Goal: Download file/media

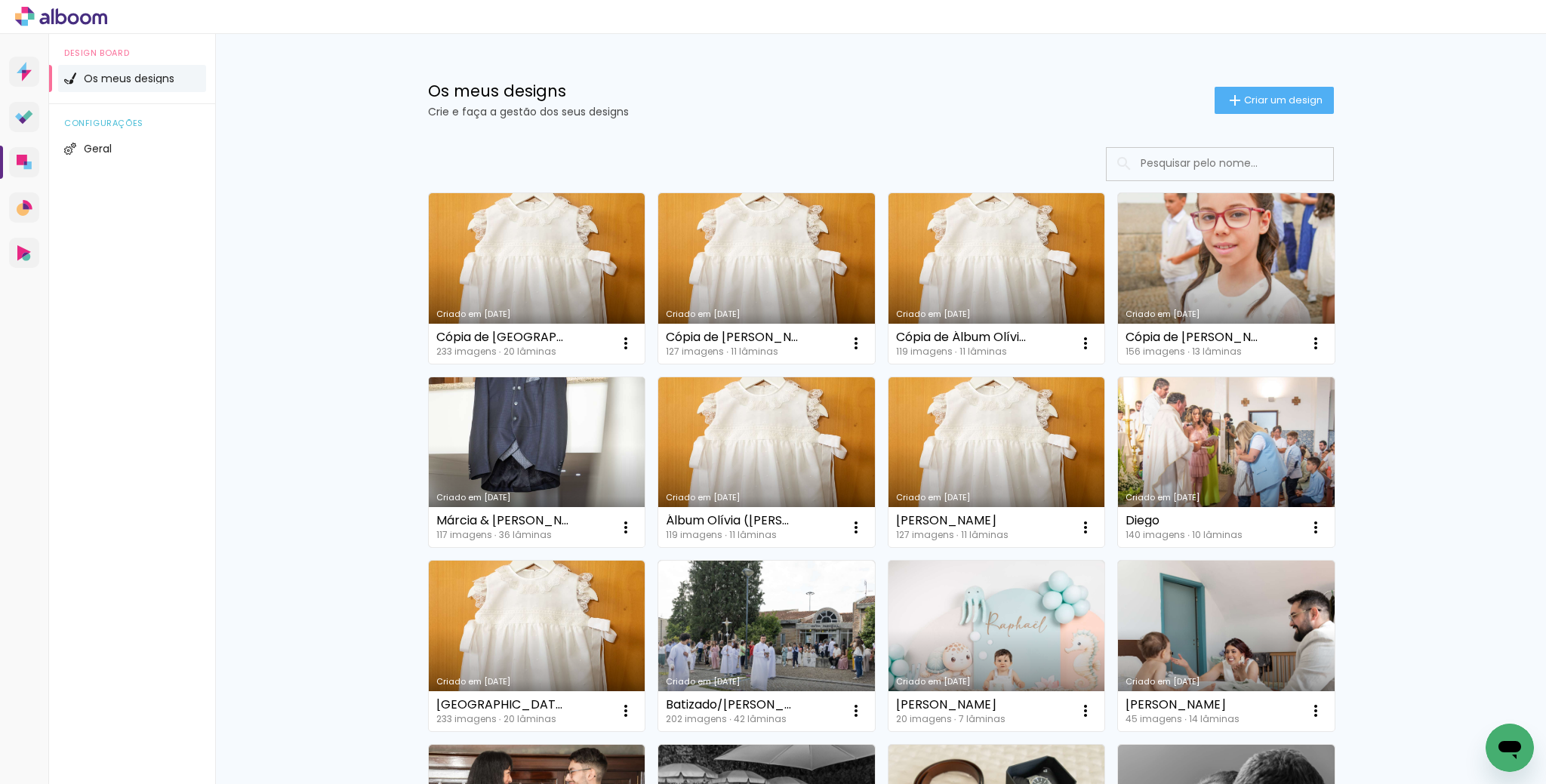
scroll to position [100, 0]
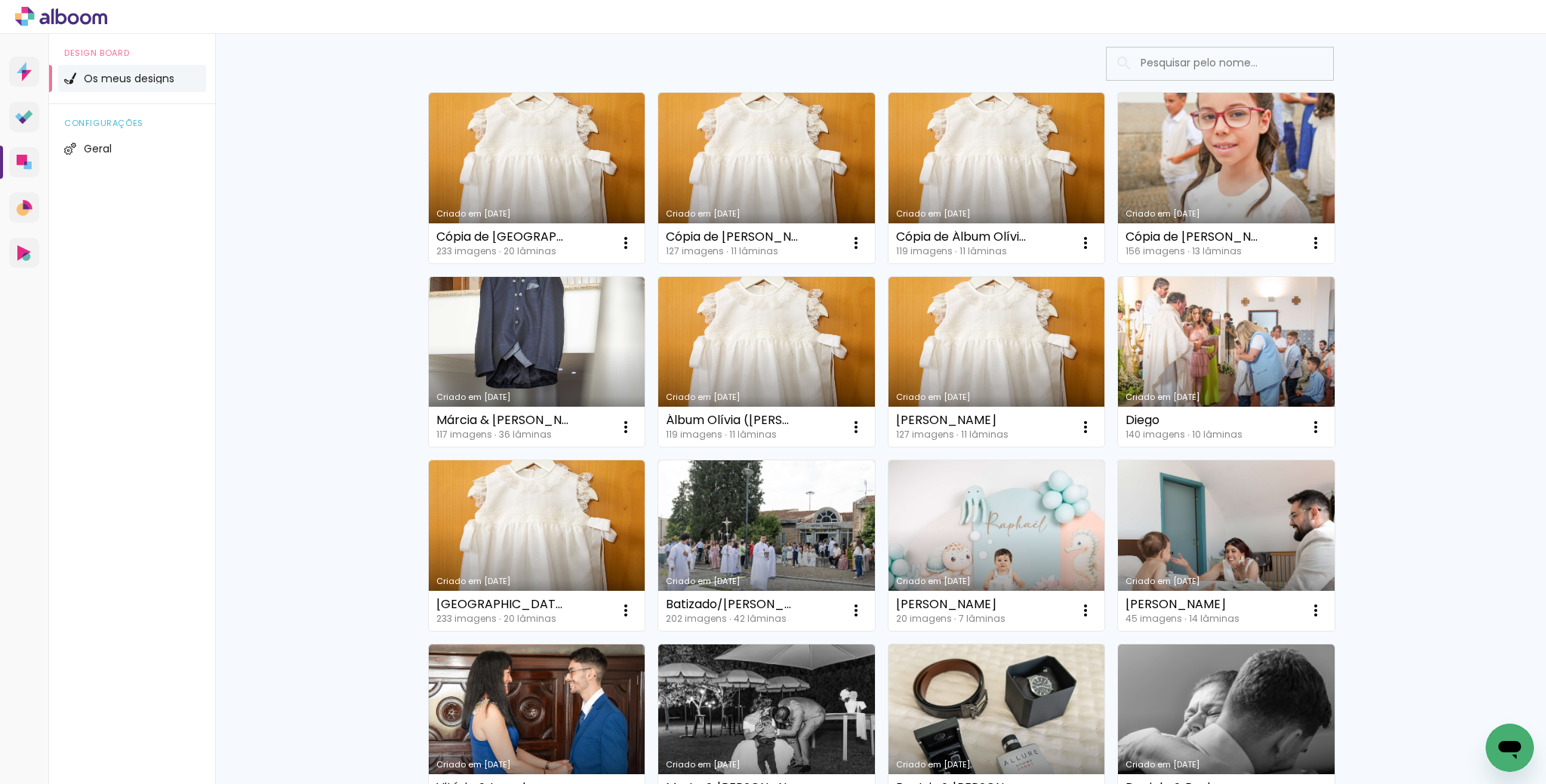
click at [1234, 180] on link "Criado em [DATE]" at bounding box center [1227, 178] width 217 height 171
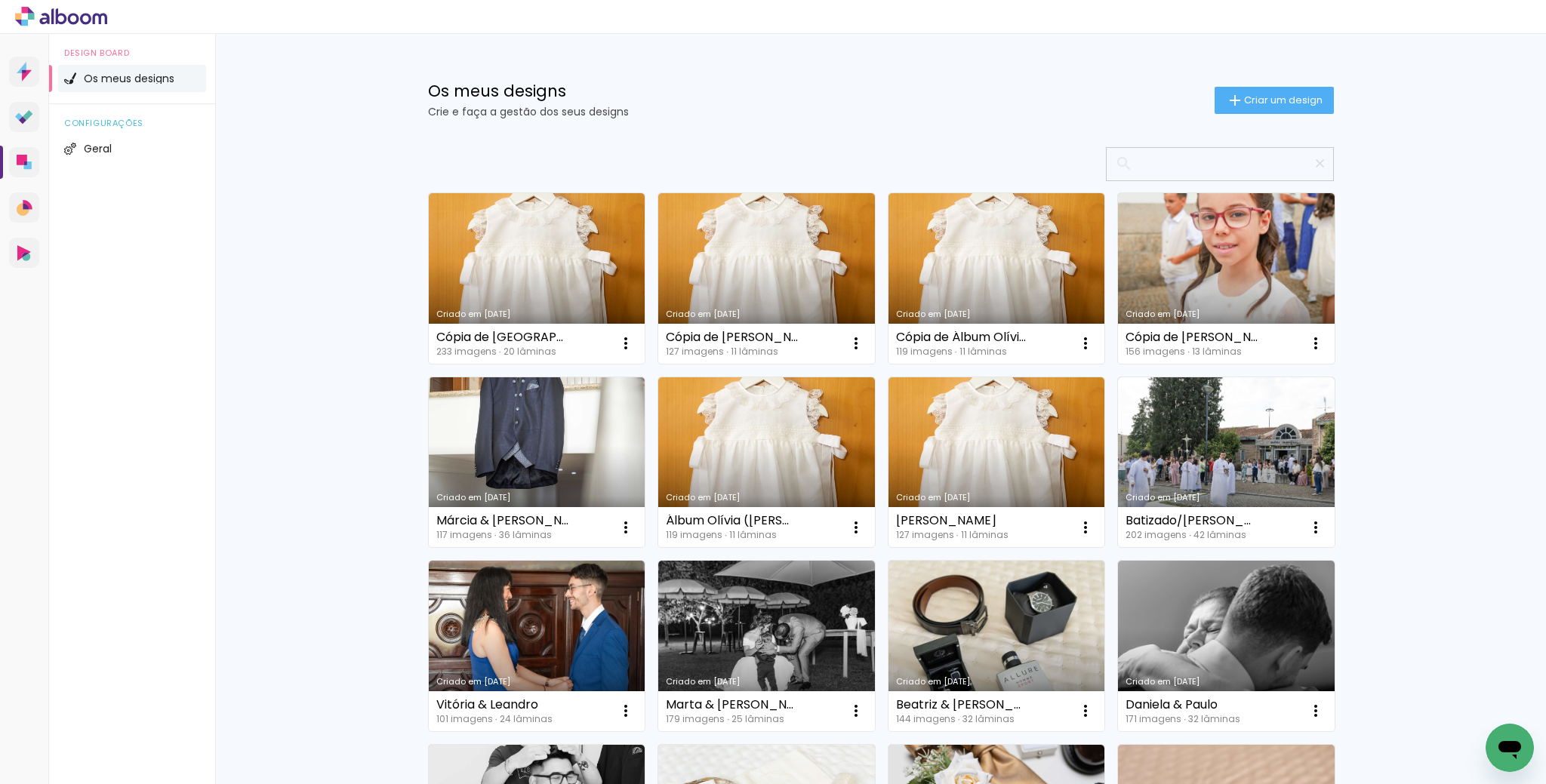
click at [352, 307] on div "Os meus designs Crie e faça a gestão dos seus designs Criar um design Criado em…" at bounding box center [880, 729] width 1330 height 1389
click at [23, 115] on icon at bounding box center [24, 117] width 18 height 14
